Goal: Transaction & Acquisition: Purchase product/service

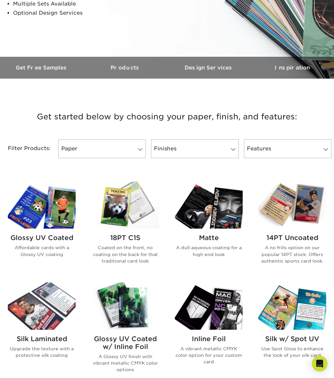
scroll to position [150, 0]
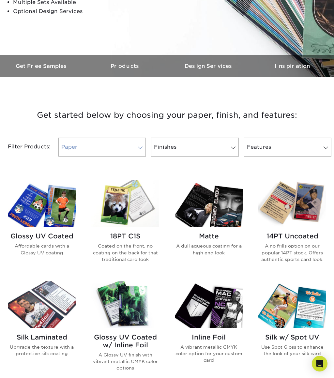
click at [132, 149] on link "Paper" at bounding box center [101, 147] width 87 height 19
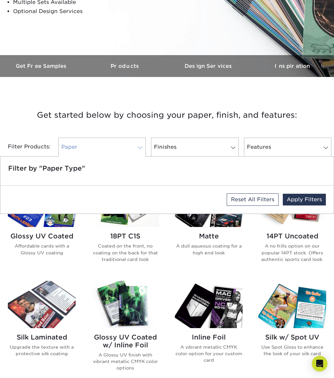
click at [132, 149] on link "Paper" at bounding box center [101, 147] width 87 height 19
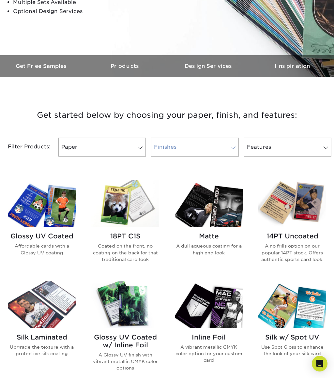
click at [178, 146] on link "Finishes" at bounding box center [194, 147] width 87 height 19
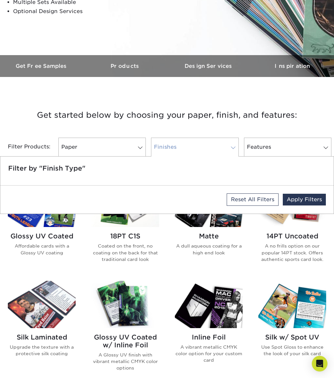
click at [178, 146] on link "Finishes" at bounding box center [194, 147] width 87 height 19
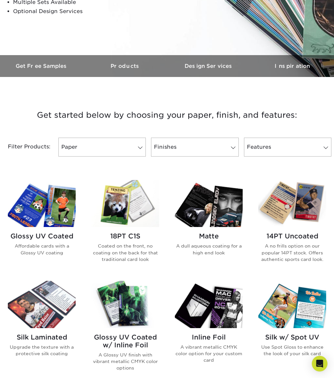
click at [239, 155] on div "Finishes Filter by "Finish Type" Reset All Filters Apply Filters" at bounding box center [194, 147] width 93 height 19
click at [250, 155] on link "Features" at bounding box center [287, 147] width 87 height 19
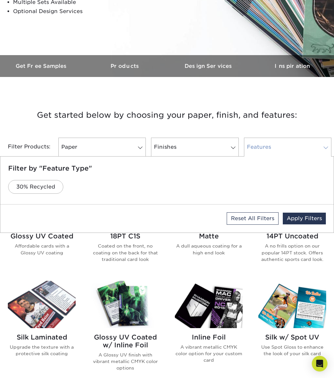
click at [250, 155] on link "Features" at bounding box center [287, 147] width 87 height 19
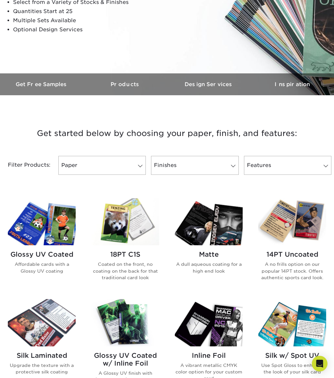
scroll to position [82, 0]
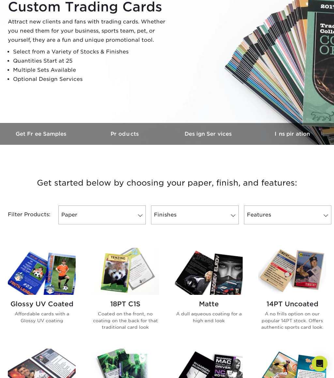
click at [61, 271] on img at bounding box center [42, 271] width 68 height 47
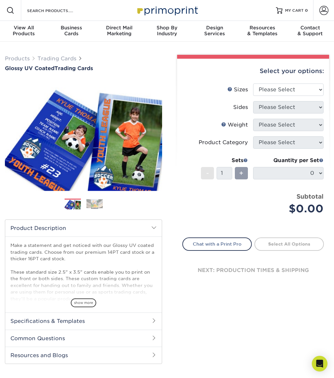
click at [104, 323] on h2 "Specifications & Templates" at bounding box center [83, 321] width 157 height 17
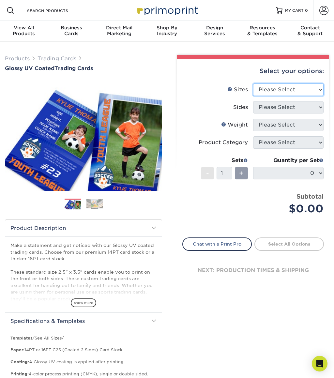
click at [286, 93] on select "Please Select 2.5" x 3.5"" at bounding box center [288, 90] width 70 height 12
select select "2.50x3.50"
click at [253, 84] on select "Please Select 2.5" x 3.5"" at bounding box center [288, 90] width 70 height 12
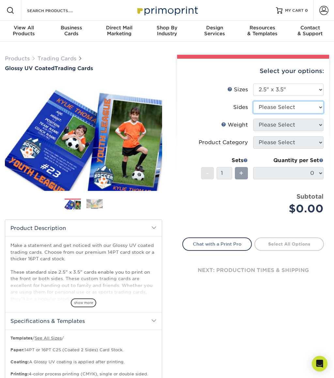
click at [288, 104] on select "Please Select Print Both Sides Print Front Only" at bounding box center [288, 107] width 70 height 12
select select "13abbda7-1d64-4f25-8bb2-c179b224825d"
click at [253, 101] on select "Please Select Print Both Sides Print Front Only" at bounding box center [288, 107] width 70 height 12
click at [290, 131] on li "Weight Help Weight Please Select 16PT 14PT 18PT C1S" at bounding box center [253, 128] width 141 height 18
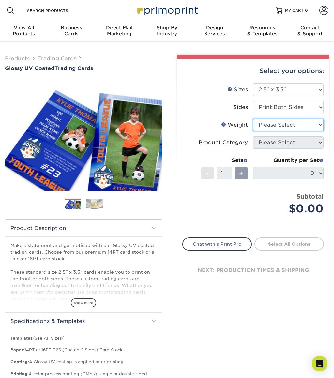
click at [292, 127] on select "Please Select 16PT 14PT 18PT C1S" at bounding box center [288, 125] width 70 height 12
select select "16PT"
click at [253, 119] on select "Please Select 16PT 14PT 18PT C1S" at bounding box center [288, 125] width 70 height 12
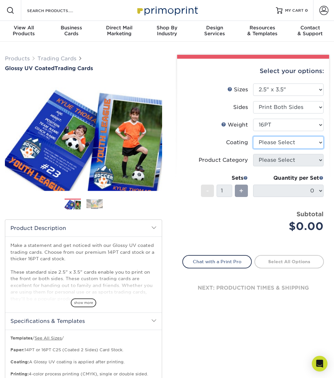
click at [288, 142] on select at bounding box center [288, 142] width 70 height 12
select select "ae367451-b2b8-45df-a344-0f05b6a12993"
click at [253, 136] on select at bounding box center [288, 142] width 70 height 12
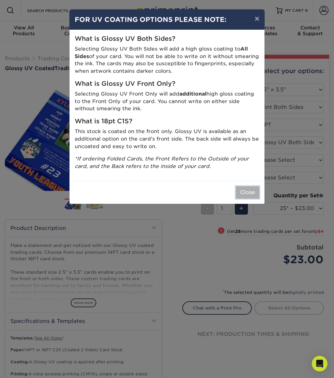
click at [244, 189] on button "Close" at bounding box center [247, 192] width 23 height 12
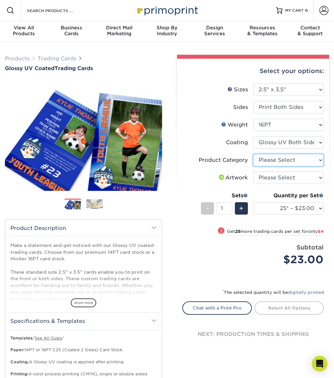
click at [281, 165] on select "Please Select Trading Cards" at bounding box center [288, 160] width 70 height 12
select select "c2f9bce9-36c2-409d-b101-c29d9d031e18"
click at [253, 154] on select "Please Select Trading Cards" at bounding box center [288, 160] width 70 height 12
click at [282, 172] on select "Please Select I will upload files I need a design - $100" at bounding box center [288, 178] width 70 height 12
select select "upload"
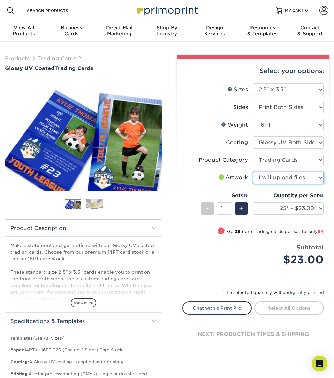
click at [253, 172] on select "Please Select I will upload files I need a design - $100" at bounding box center [288, 178] width 70 height 12
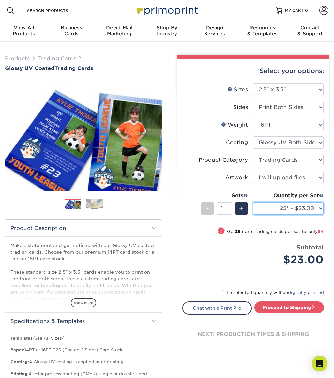
click at [287, 210] on select "25* – $23.00 50* – $27.00 75* – $33.00 100* – $37.00 250* – $47.00 500 – $58.00…" at bounding box center [288, 208] width 70 height 12
